Goal: Information Seeking & Learning: Find specific fact

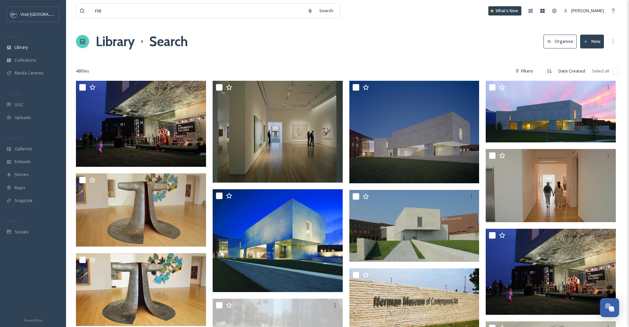
type input "n"
click at [96, 10] on input "t gallery" at bounding box center [197, 11] width 213 height 15
drag, startPoint x: 95, startPoint y: 11, endPoint x: 84, endPoint y: 10, distance: 11.2
click at [84, 10] on div "t gallery" at bounding box center [192, 11] width 224 height 15
click at [125, 11] on input "t gallery" at bounding box center [197, 11] width 213 height 15
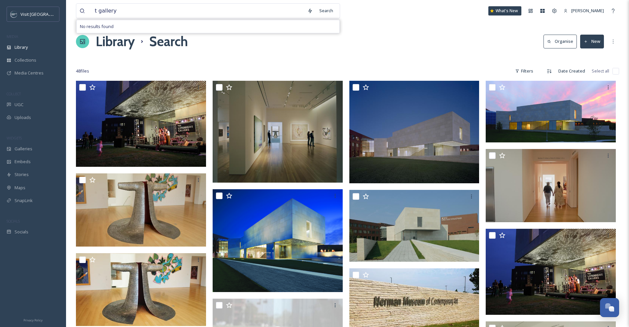
click at [91, 10] on input "t gallery" at bounding box center [197, 11] width 213 height 15
drag, startPoint x: 140, startPoint y: 13, endPoint x: 63, endPoint y: 10, distance: 77.0
click at [63, 10] on div "Visit [GEOGRAPHIC_DATA] MEDIA Library Collections Media Centres COLLECT UGC Upl…" at bounding box center [314, 281] width 629 height 563
type input "a"
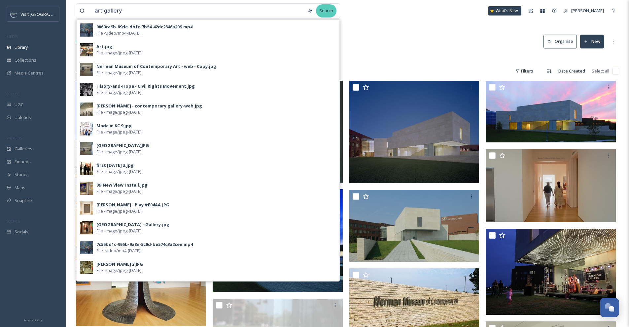
click at [329, 12] on div "Search" at bounding box center [326, 10] width 20 height 13
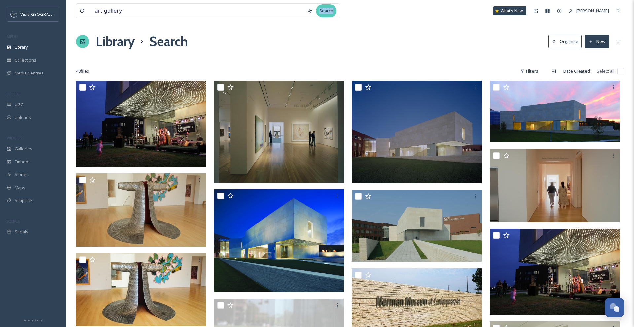
click at [329, 12] on div "Search" at bounding box center [326, 10] width 20 height 13
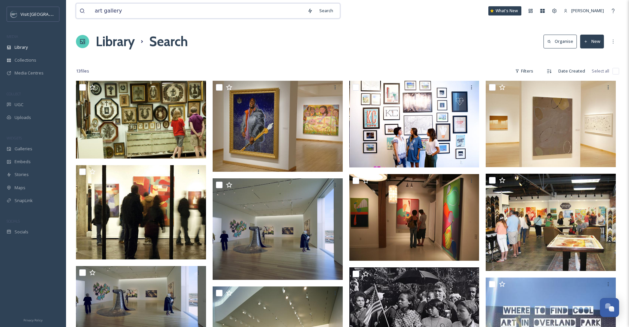
click at [132, 7] on input "art gallery" at bounding box center [197, 11] width 213 height 15
drag, startPoint x: 115, startPoint y: 9, endPoint x: 85, endPoint y: 7, distance: 29.8
click at [85, 7] on div "art gallery" at bounding box center [192, 11] width 224 height 15
type input "images art gallery"
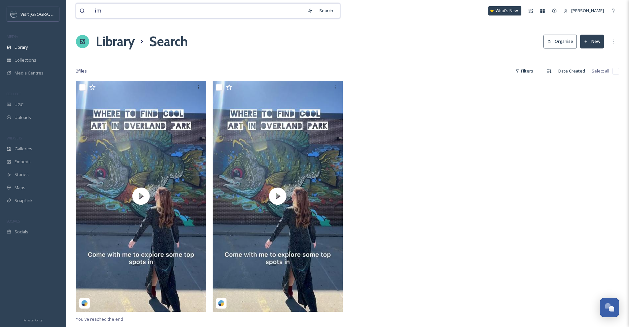
type input "i"
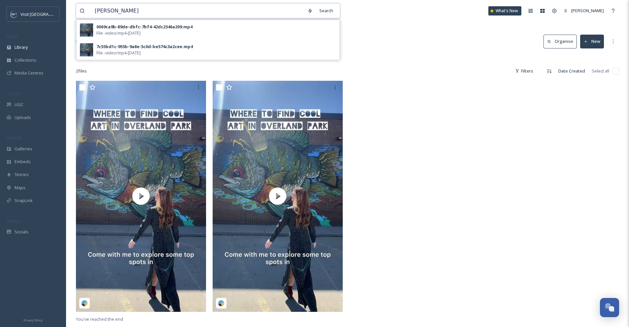
type input "[PERSON_NAME]"
drag, startPoint x: 132, startPoint y: 9, endPoint x: 81, endPoint y: 9, distance: 50.8
click at [81, 8] on div "[PERSON_NAME]" at bounding box center [192, 11] width 224 height 15
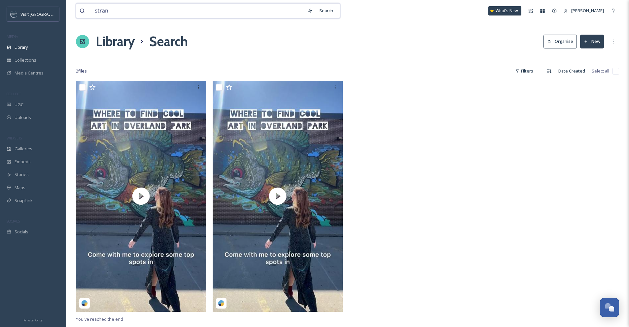
type input "[PERSON_NAME]"
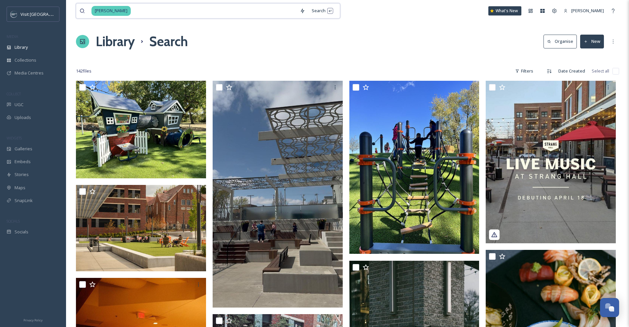
drag, startPoint x: 126, startPoint y: 12, endPoint x: 81, endPoint y: 3, distance: 45.8
click at [81, 3] on div "[PERSON_NAME] Search" at bounding box center [208, 10] width 264 height 15
type input "s"
type input "history"
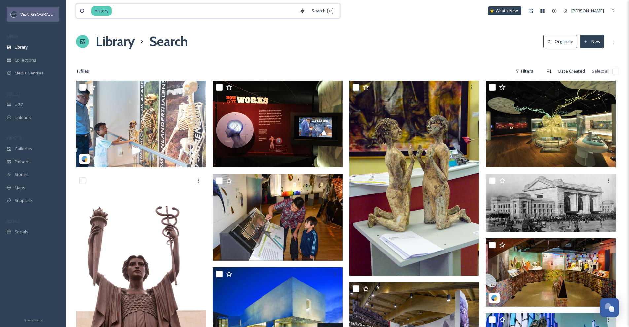
drag, startPoint x: 123, startPoint y: 10, endPoint x: 44, endPoint y: 7, distance: 79.0
type input "h"
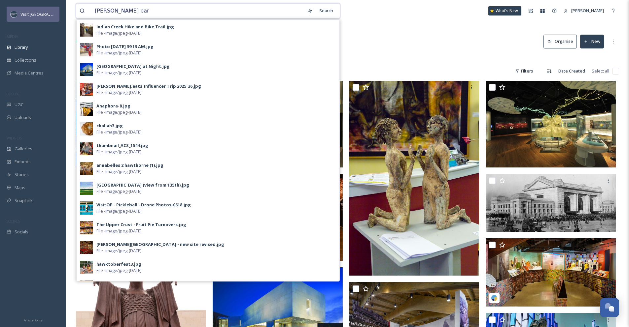
type input "[PERSON_NAME] park"
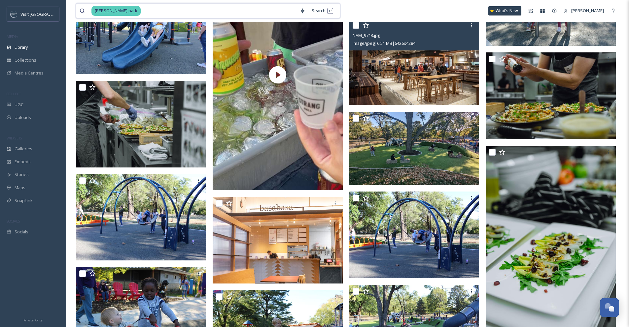
scroll to position [237, 0]
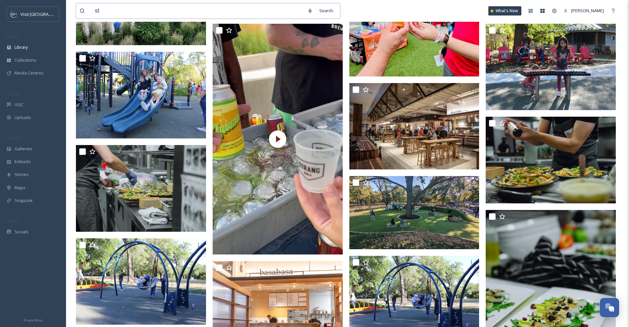
type input "s"
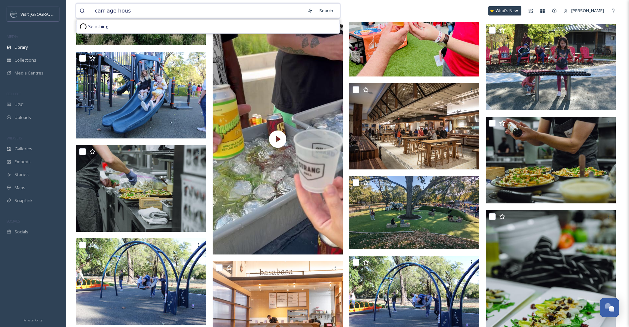
type input "carriage house"
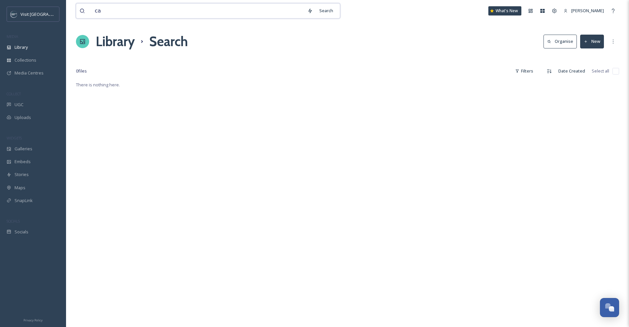
type input "c"
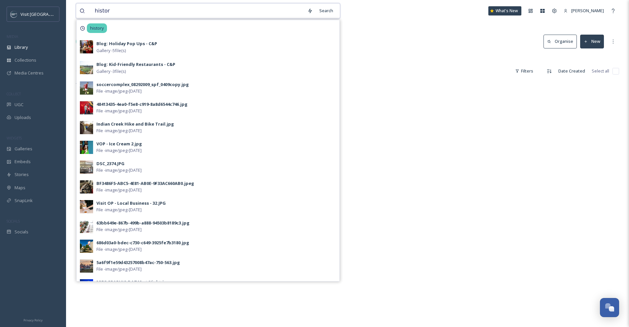
type input "history"
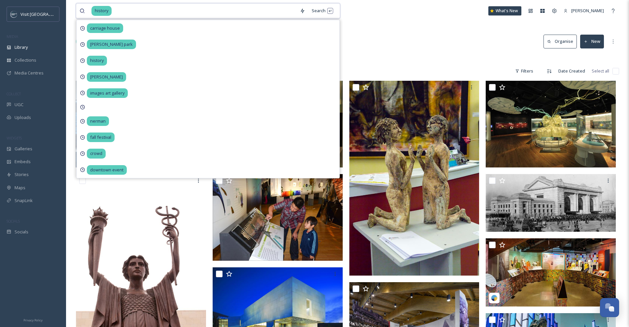
drag, startPoint x: 124, startPoint y: 9, endPoint x: 92, endPoint y: 8, distance: 32.0
click at [92, 8] on div "history" at bounding box center [193, 11] width 205 height 15
type input "h"
type input "c"
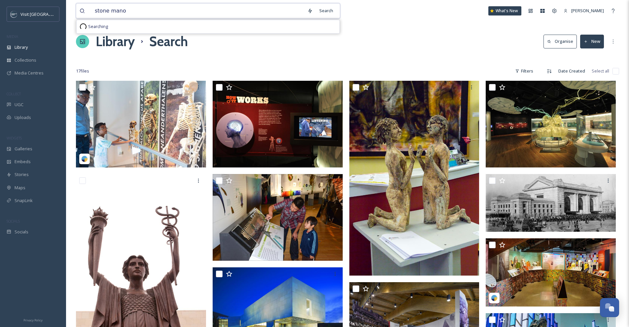
type input "stone manor"
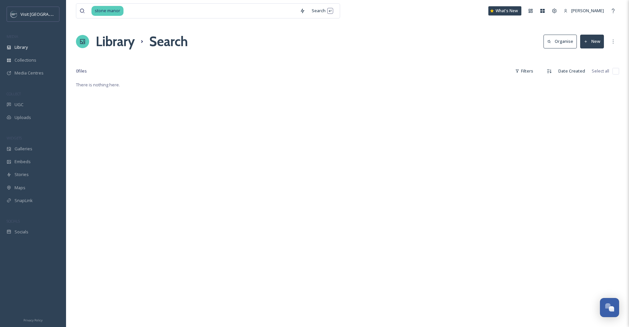
click at [360, 39] on div "Library Search Organise New" at bounding box center [347, 42] width 543 height 20
